Goal: Task Accomplishment & Management: Use online tool/utility

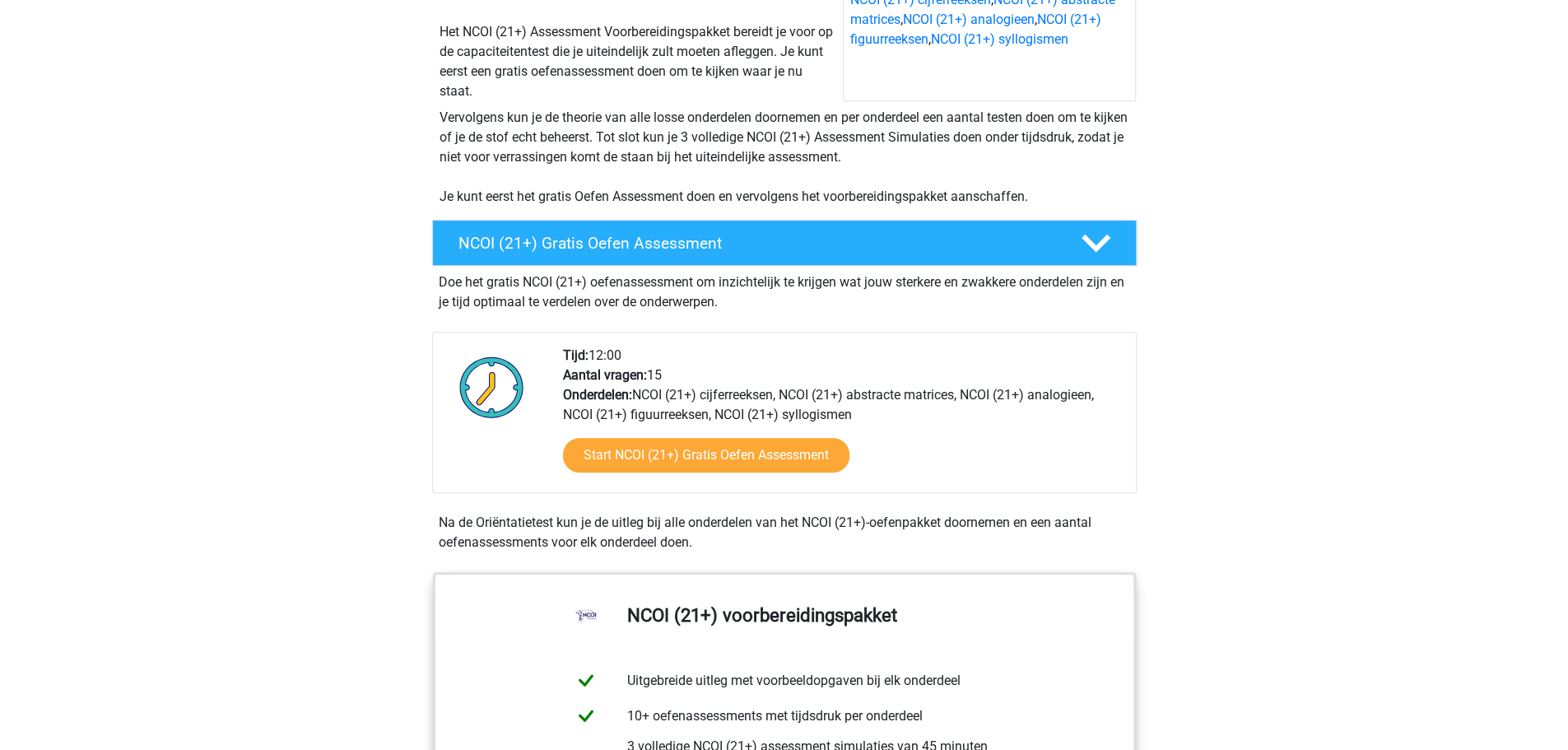
scroll to position [330, 0]
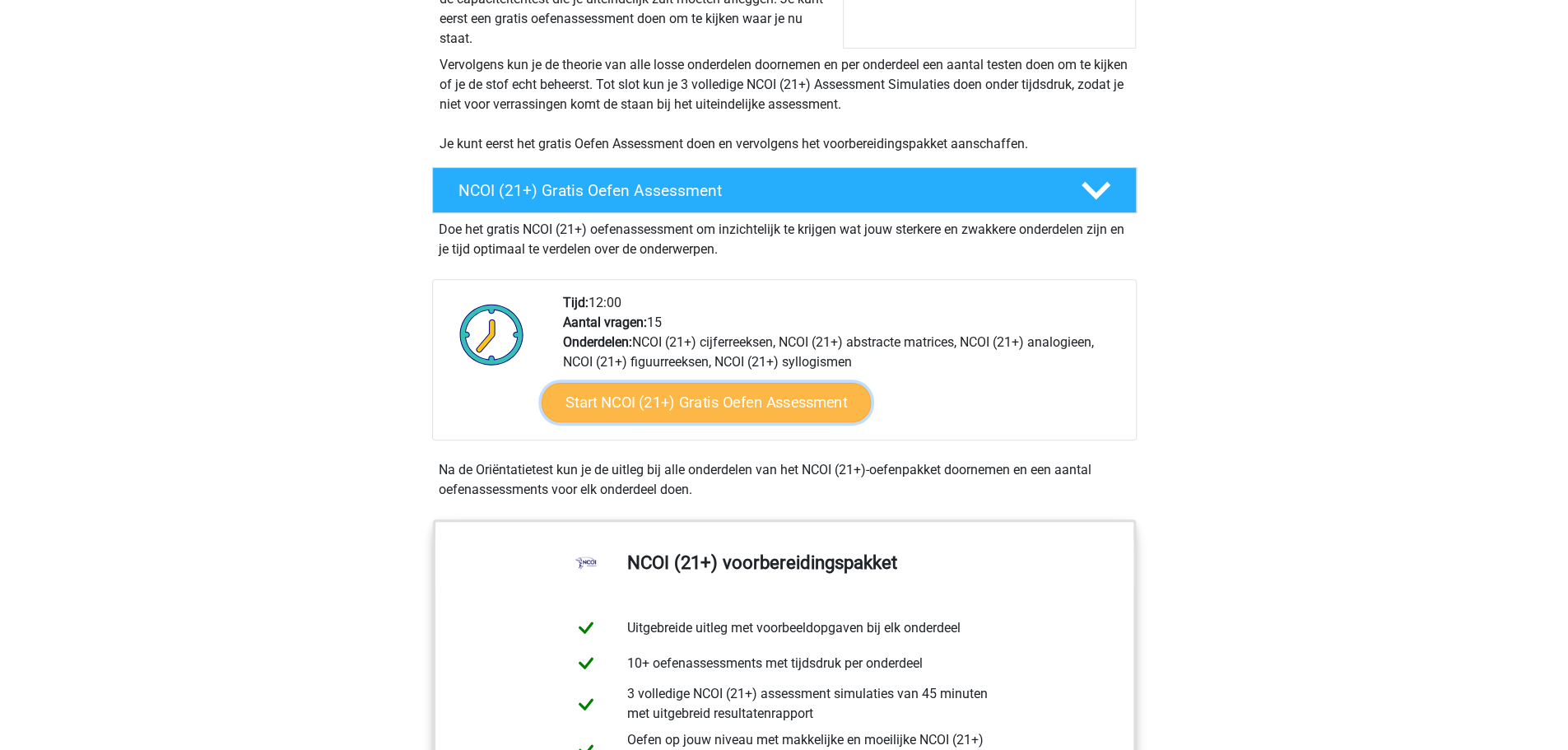
click at [701, 404] on link "Start NCOI (21+) Gratis Oefen Assessment" at bounding box center [706, 402] width 330 height 40
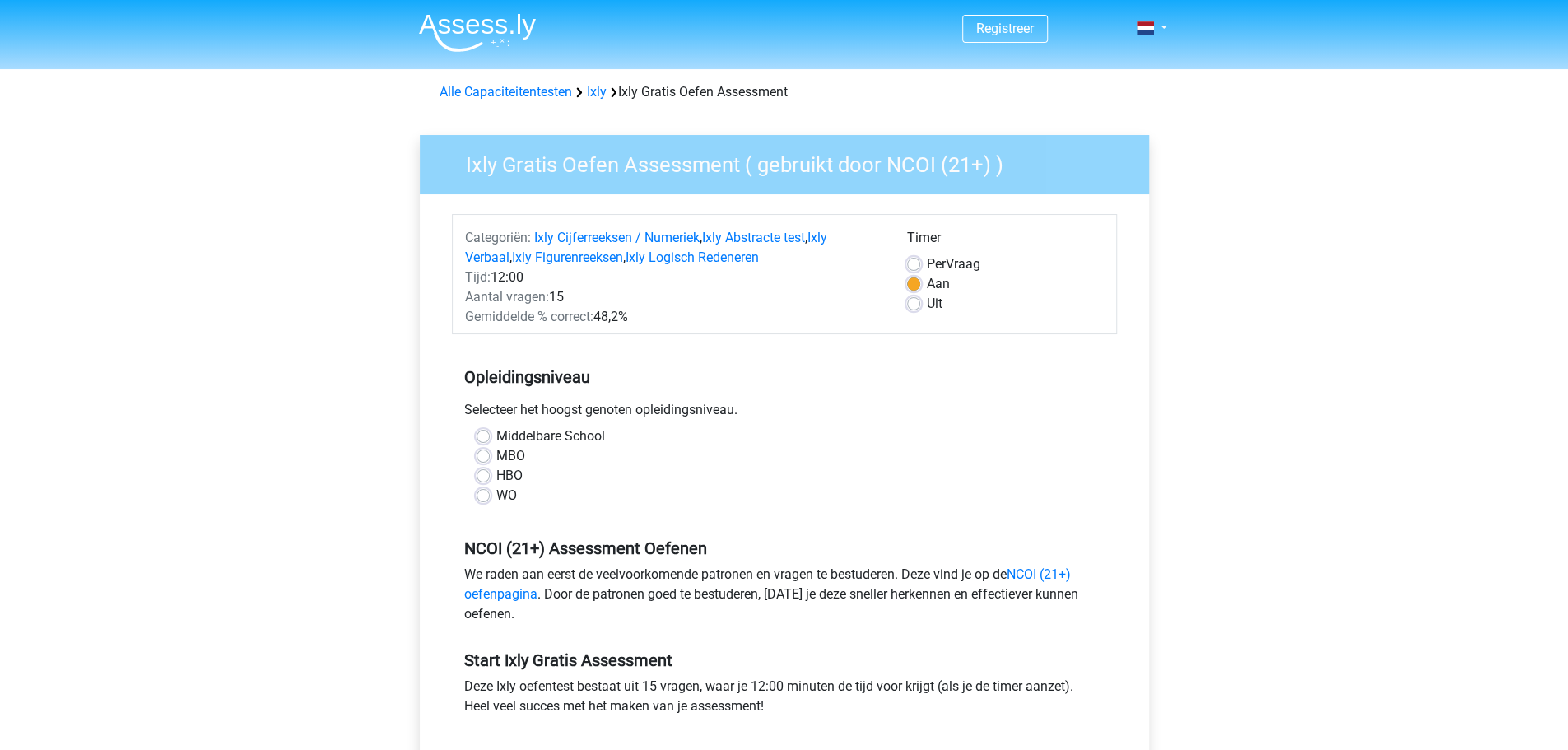
click at [496, 458] on label "MBO" at bounding box center [510, 455] width 28 height 20
click at [484, 458] on input "MBO" at bounding box center [484, 453] width 13 height 16
radio input "true"
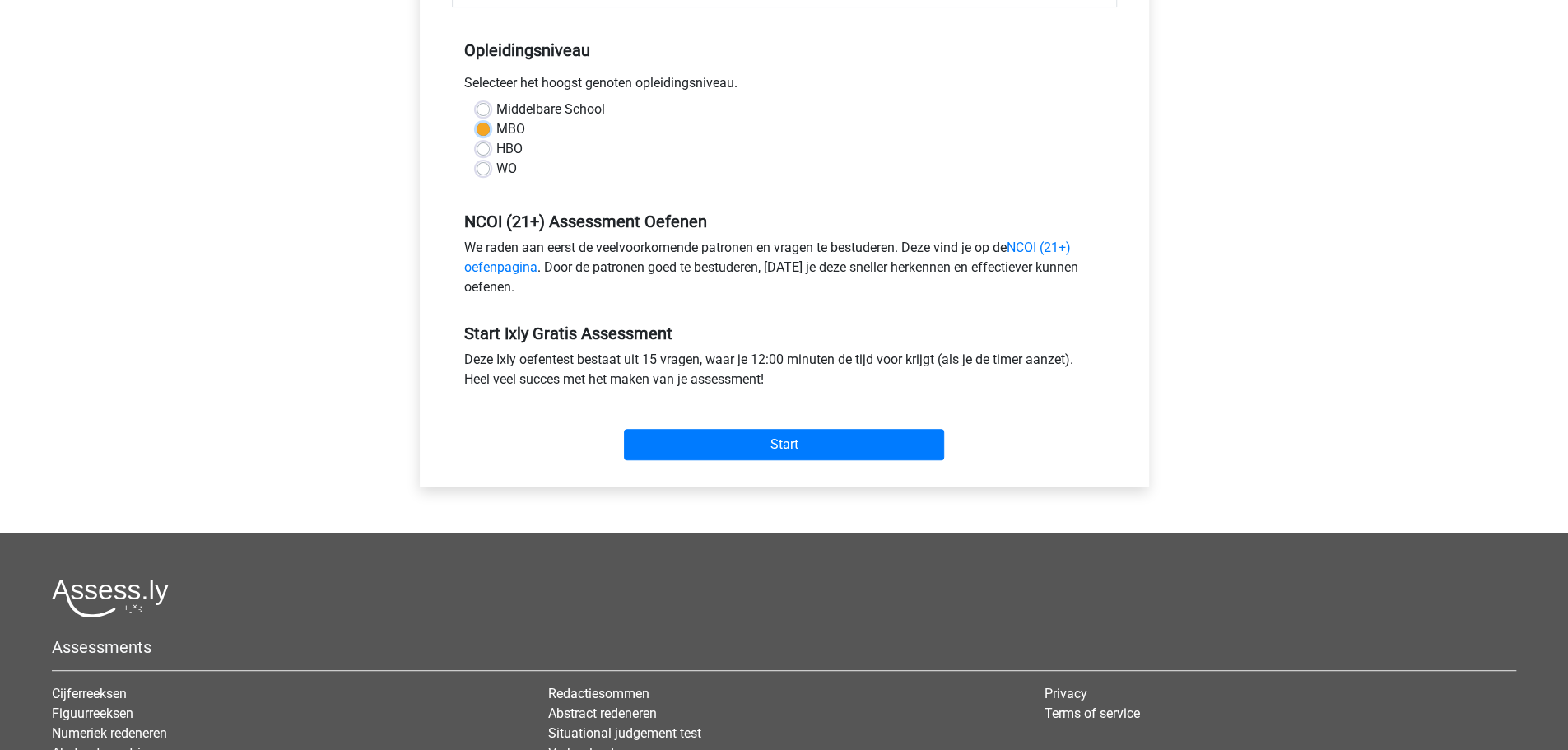
scroll to position [330, 0]
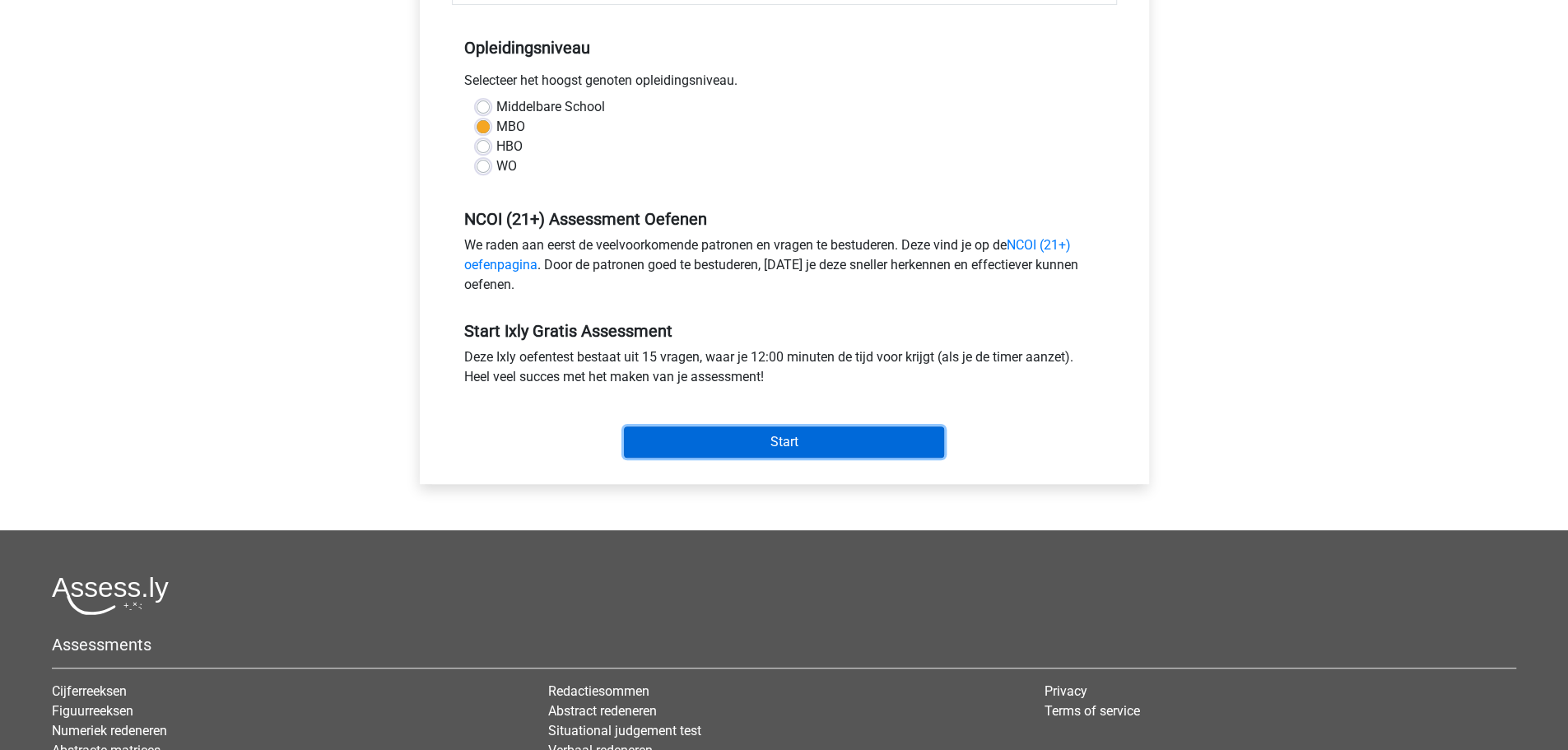
click at [755, 442] on input "Start" at bounding box center [784, 441] width 320 height 31
